Goal: Task Accomplishment & Management: Manage account settings

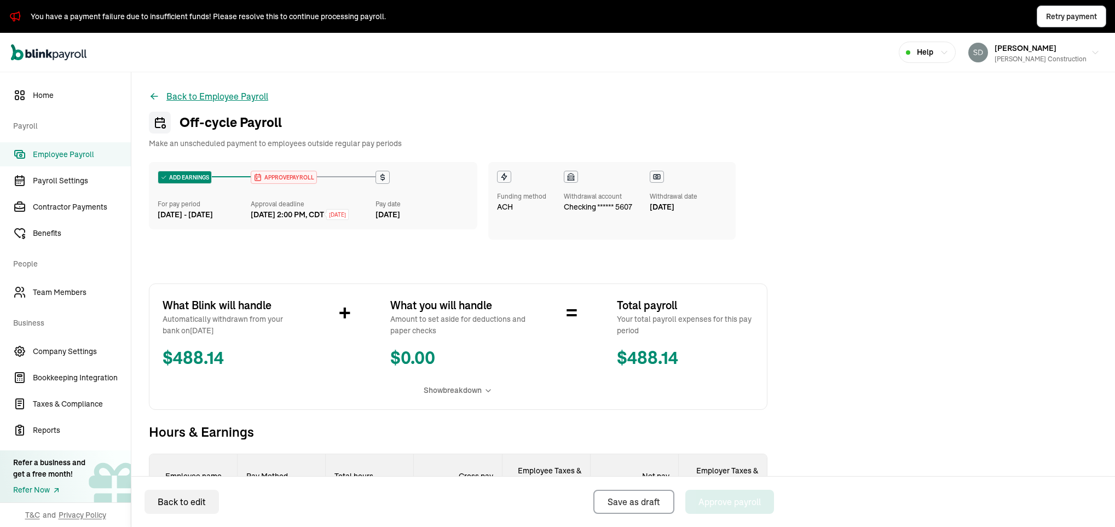
click at [245, 96] on button "Back to Employee Payroll" at bounding box center [208, 96] width 119 height 13
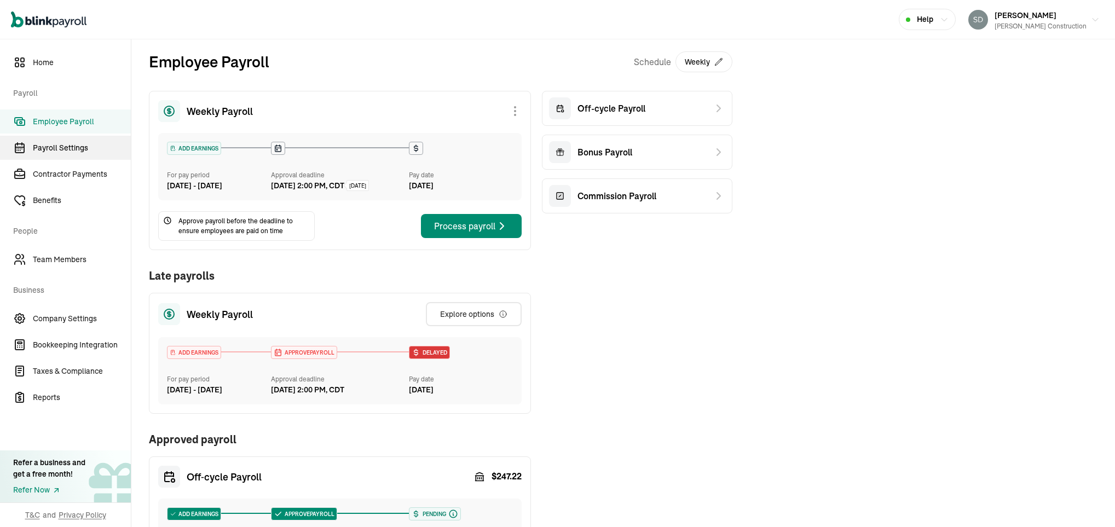
click at [79, 149] on span "Payroll Settings" at bounding box center [82, 147] width 98 height 11
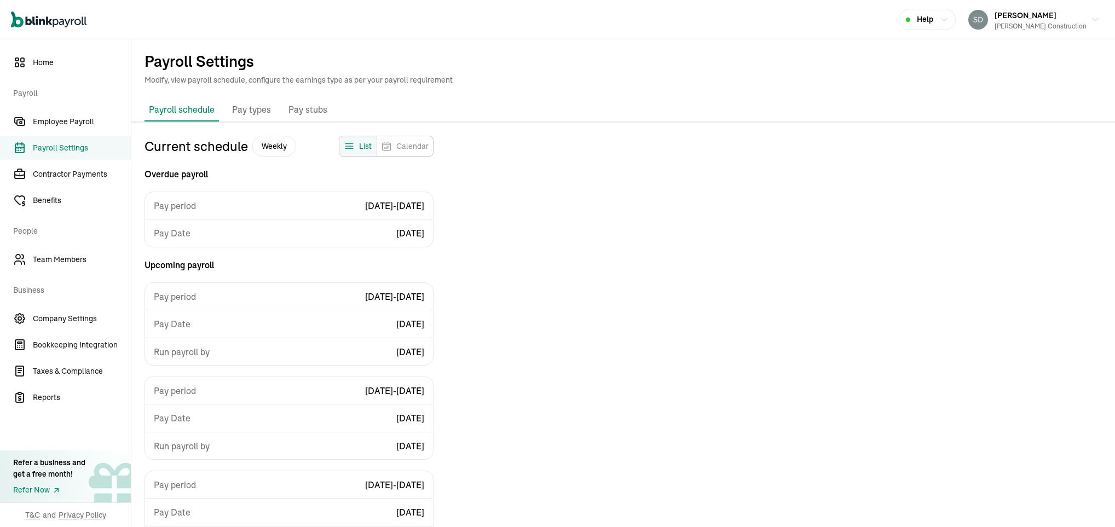
scroll to position [99, 0]
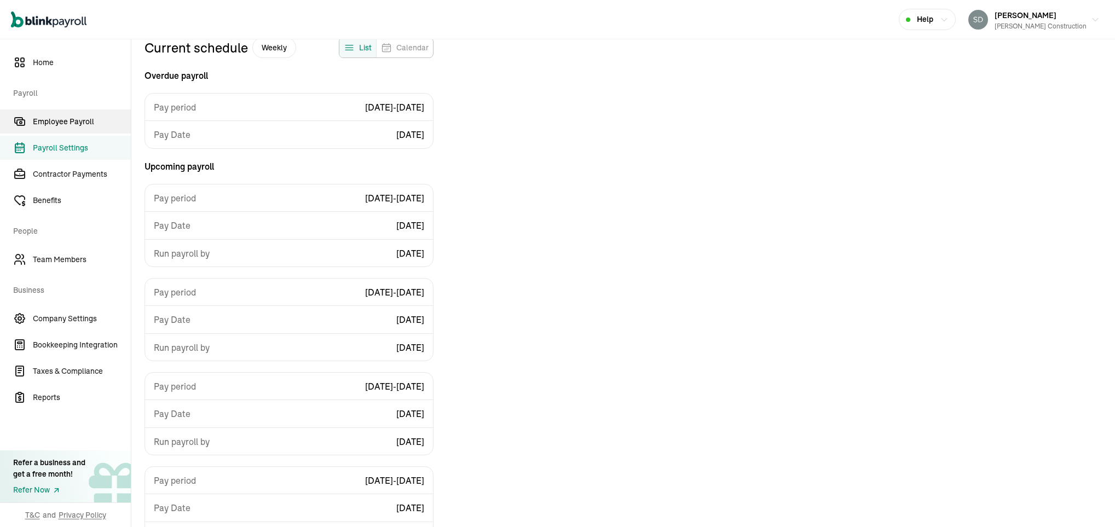
click at [71, 116] on span "Employee Payroll" at bounding box center [82, 121] width 98 height 11
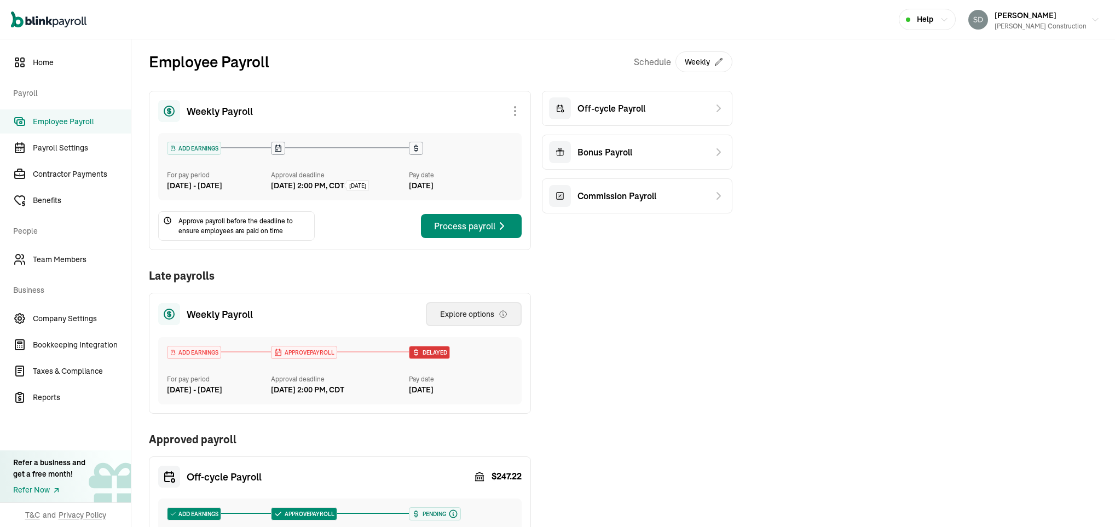
click at [488, 320] on div "Explore options" at bounding box center [473, 314] width 67 height 11
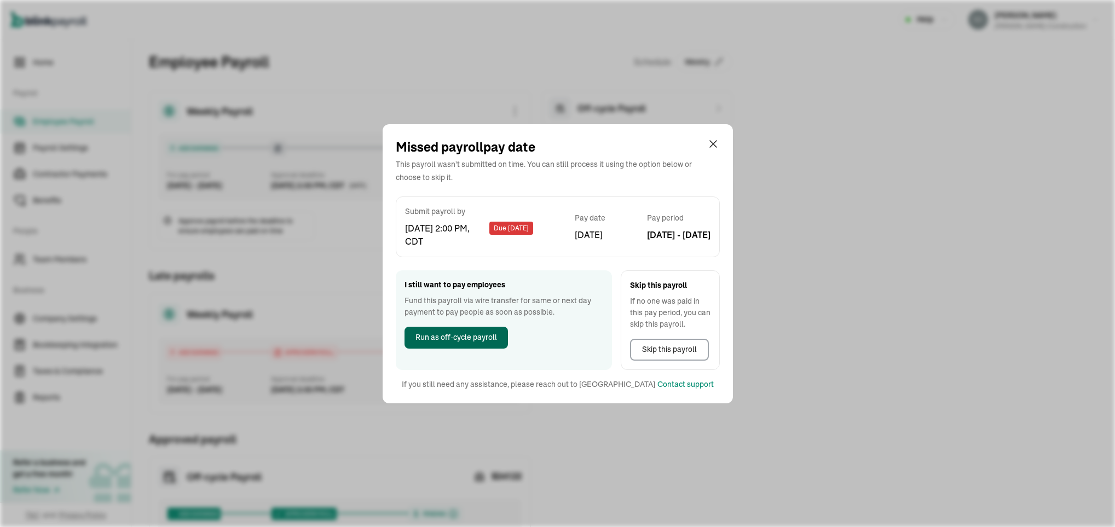
click at [478, 338] on span "Run as off-cycle payroll" at bounding box center [456, 337] width 82 height 11
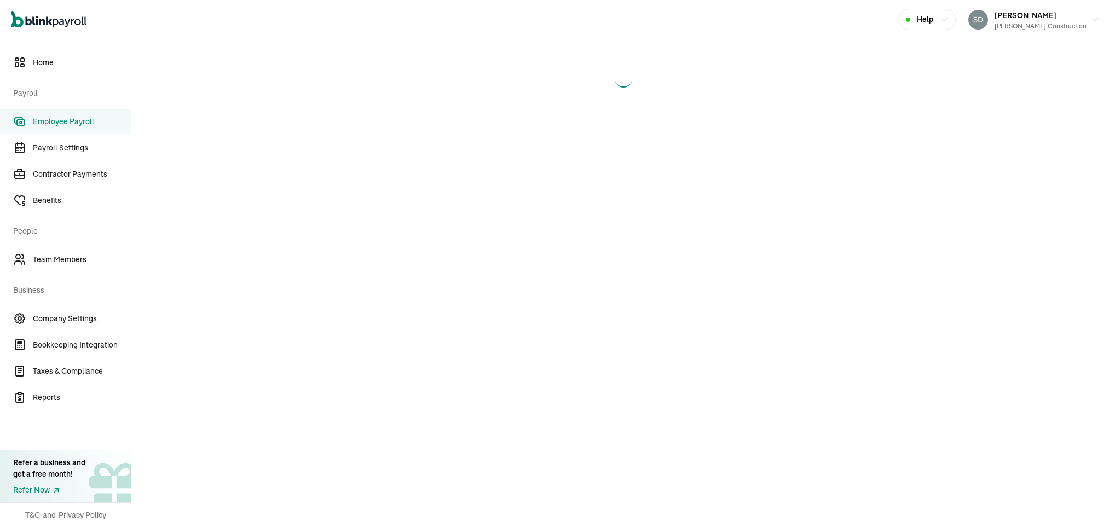
select select "direct_deposit"
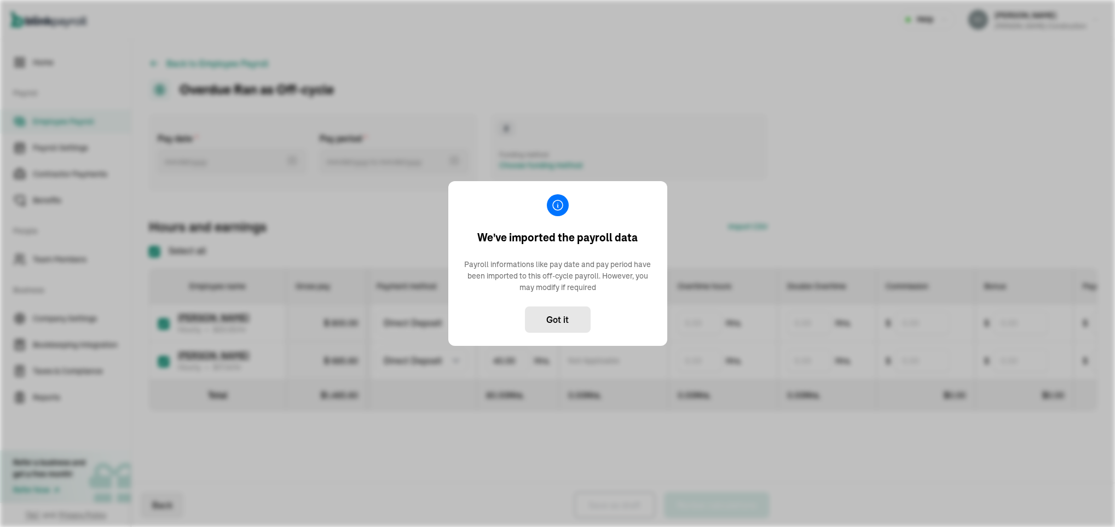
type input "[DATE] ~ [DATE]"
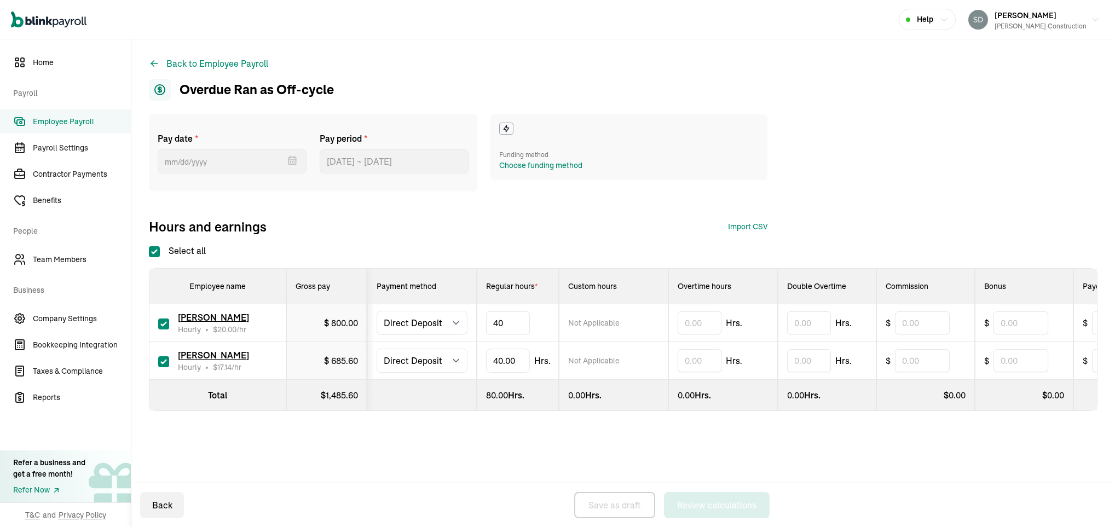
type input "4"
type input "10"
type input "4"
type input "13"
click at [517, 161] on div "Choose funding method" at bounding box center [540, 165] width 83 height 11
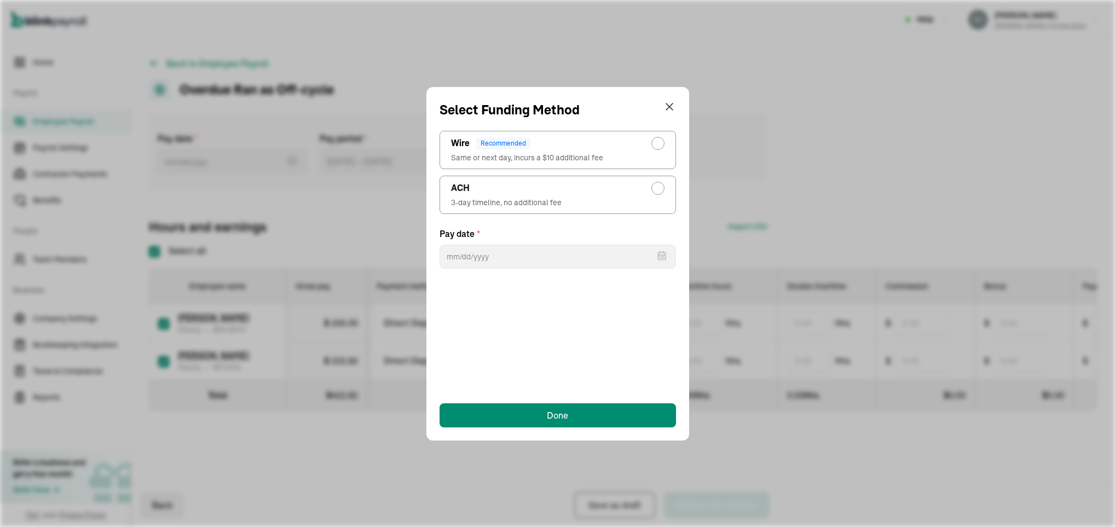
click at [560, 161] on span "Same or next day, incurs a $10 additional fee" at bounding box center [557, 157] width 213 height 11
click at [656, 145] on input "Wire Recommended Same or next day, incurs a $10 additional fee" at bounding box center [660, 140] width 9 height 9
radio input "true"
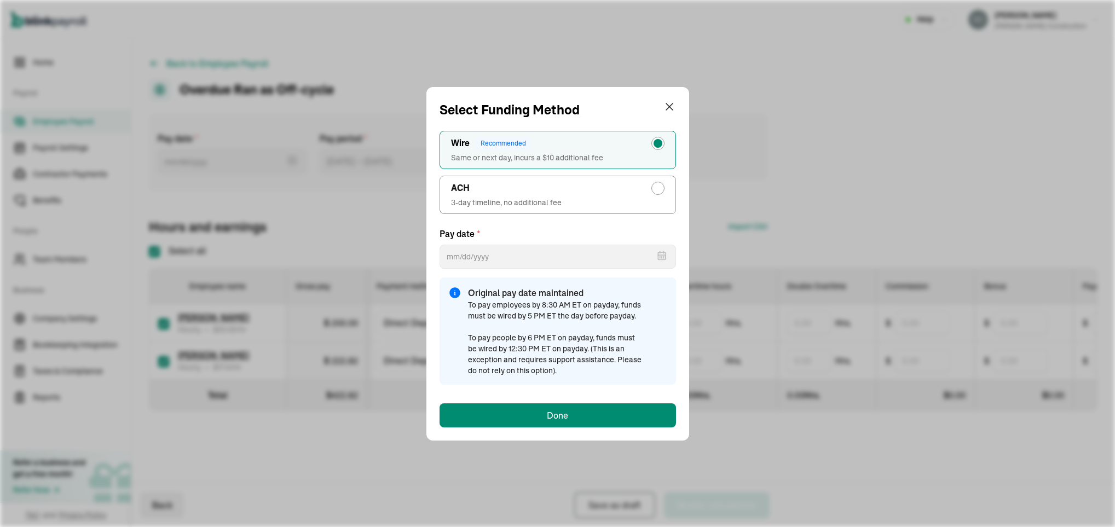
type input "[DATE]"
click at [555, 191] on div "ACH" at bounding box center [557, 188] width 213 height 13
click at [656, 190] on input "ACH 3-day timeline, no additional fee" at bounding box center [660, 185] width 9 height 9
radio input "true"
select select "731"
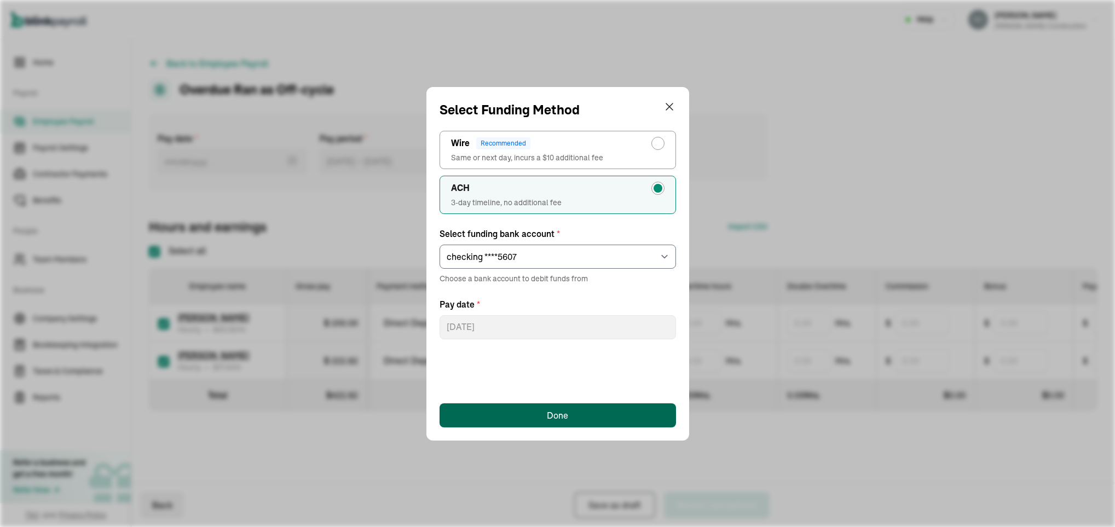
click at [547, 419] on div "Done" at bounding box center [557, 415] width 21 height 13
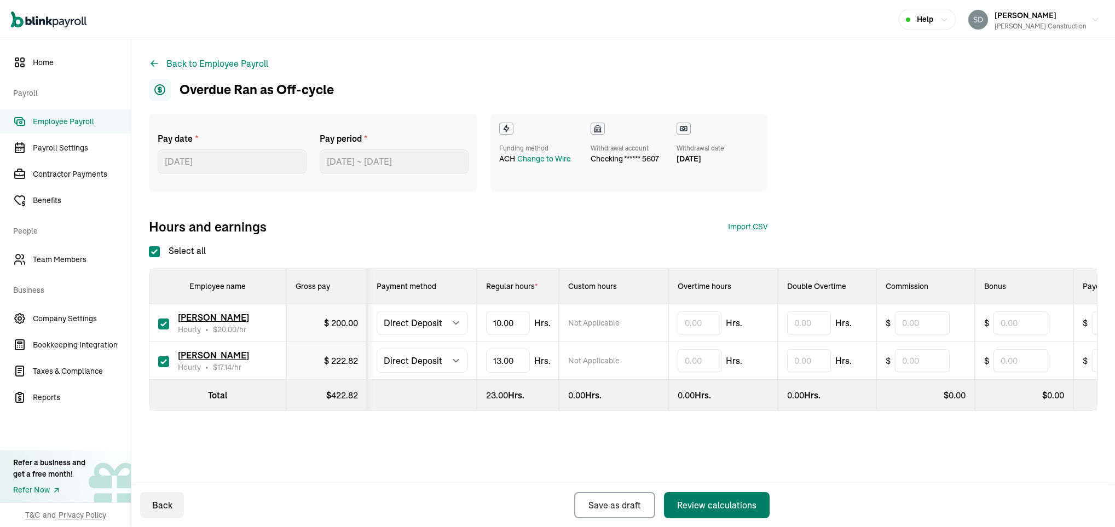
click at [716, 500] on div "Review calculations" at bounding box center [716, 505] width 79 height 13
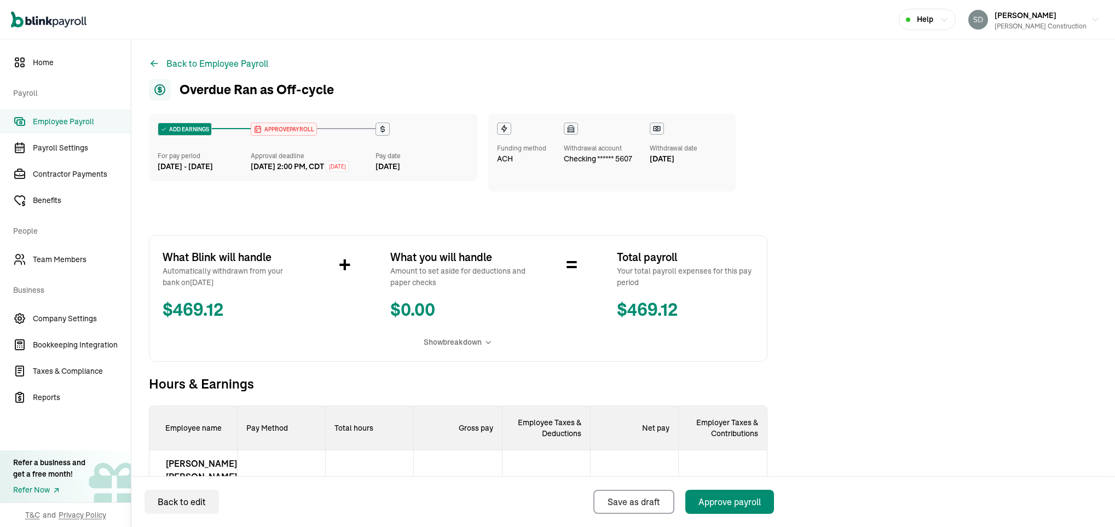
scroll to position [158, 0]
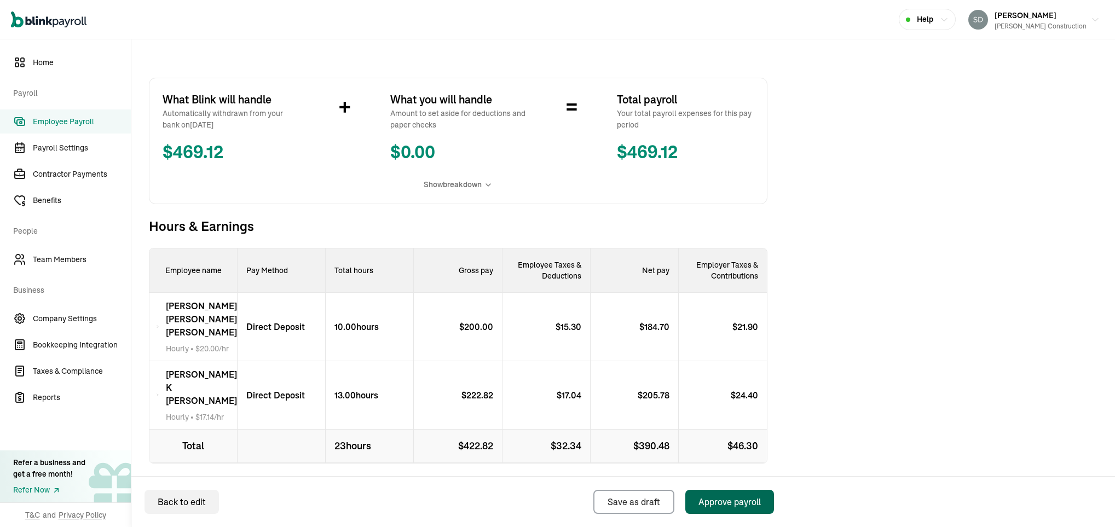
click at [717, 502] on div "Approve payroll" at bounding box center [729, 501] width 62 height 13
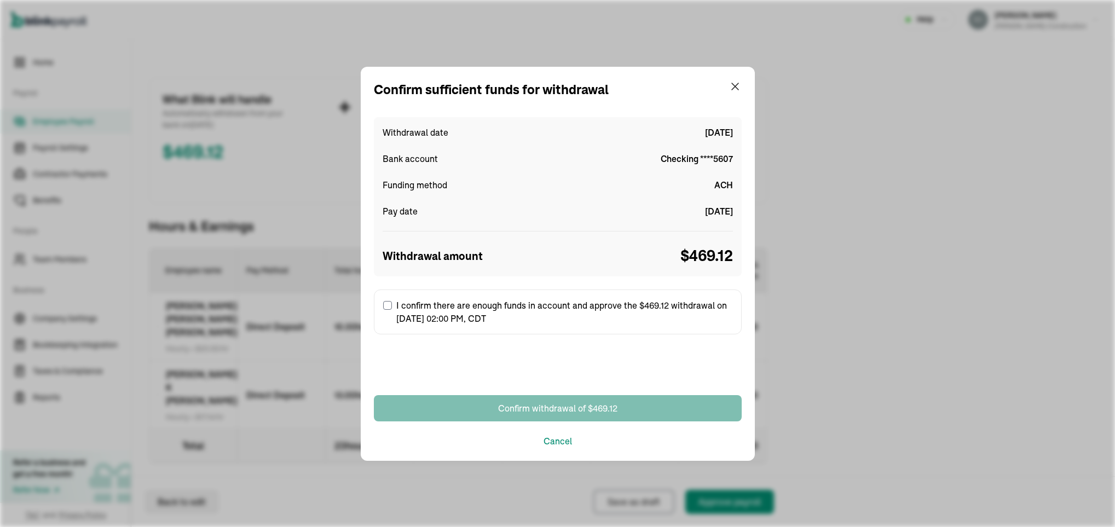
click at [388, 308] on input "I confirm there are enough funds in account and approve the $469.12 withdrawal …" at bounding box center [387, 305] width 9 height 9
checkbox input "true"
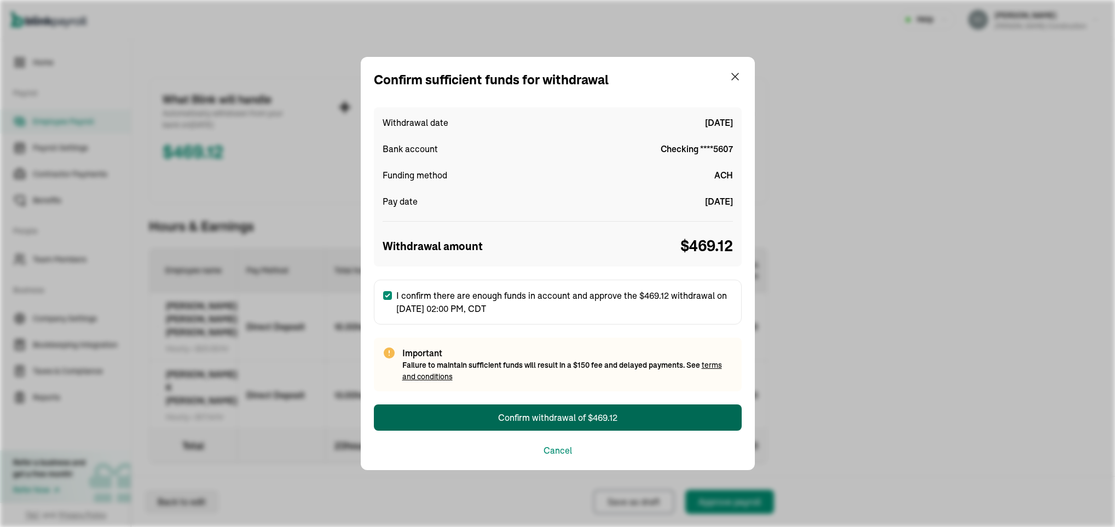
click at [527, 415] on div "Confirm withdrawal of $469.12" at bounding box center [557, 417] width 119 height 13
click at [570, 412] on div "Confirm withdrawal of $469.12" at bounding box center [557, 417] width 119 height 13
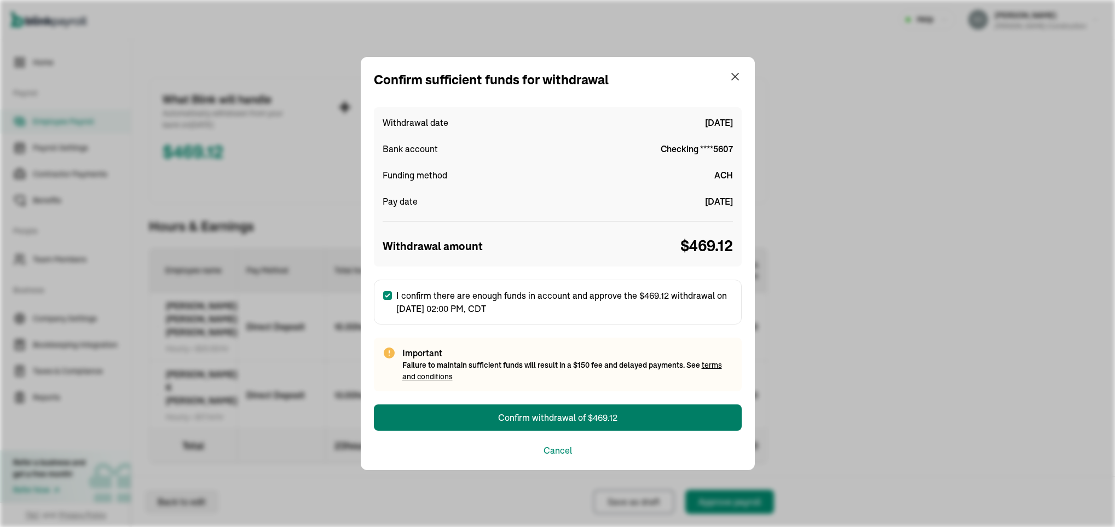
click at [1016, 38] on div "Confirm sufficient funds for withdrawal Withdrawal date [DATE] Bank account Che…" at bounding box center [557, 263] width 1115 height 527
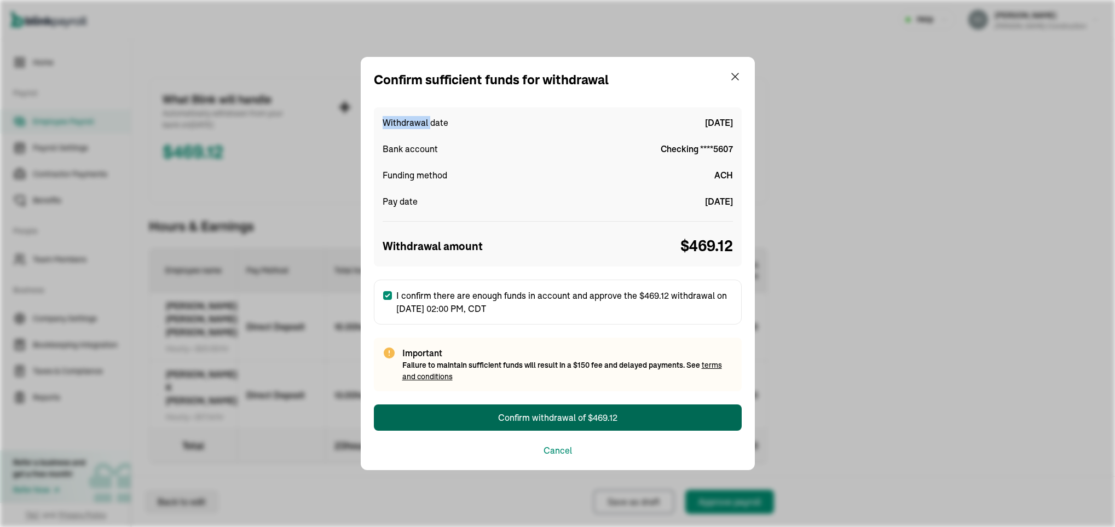
click at [565, 419] on div "Confirm withdrawal of $469.12" at bounding box center [557, 417] width 119 height 13
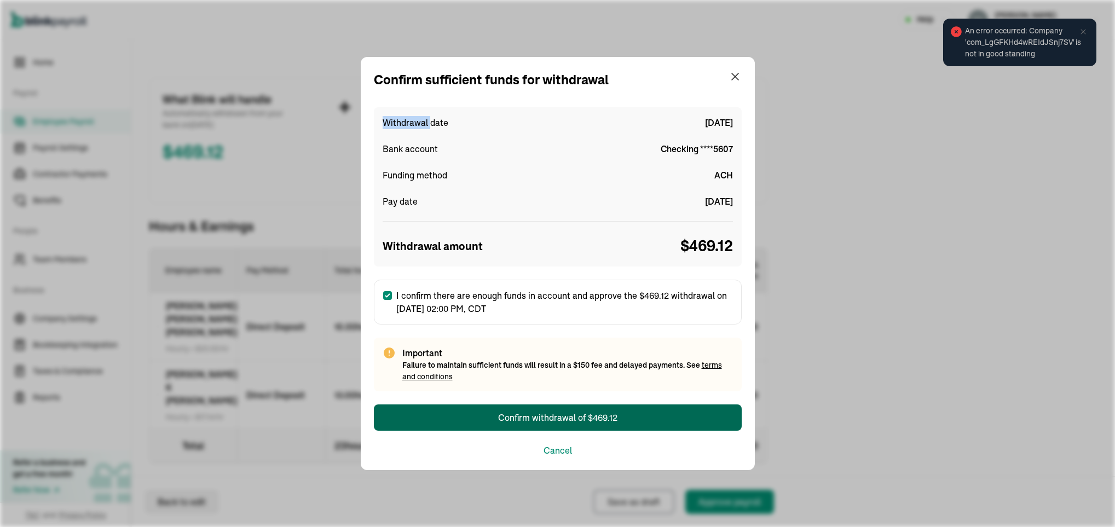
click at [565, 419] on div "Confirm withdrawal of $469.12" at bounding box center [557, 417] width 119 height 13
